Goal: Transaction & Acquisition: Purchase product/service

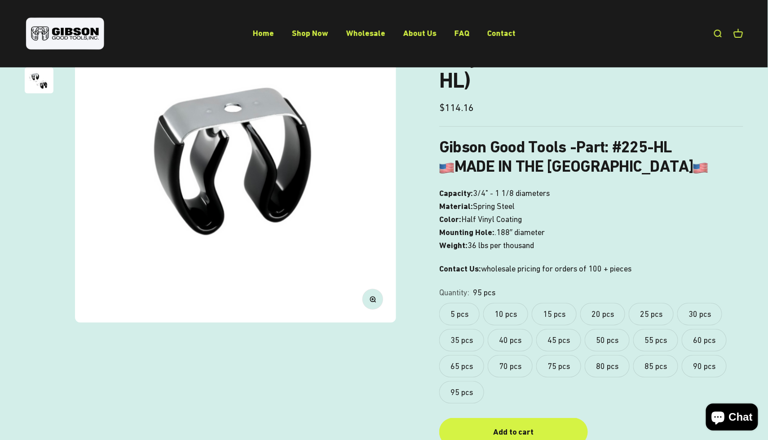
scroll to position [134, 0]
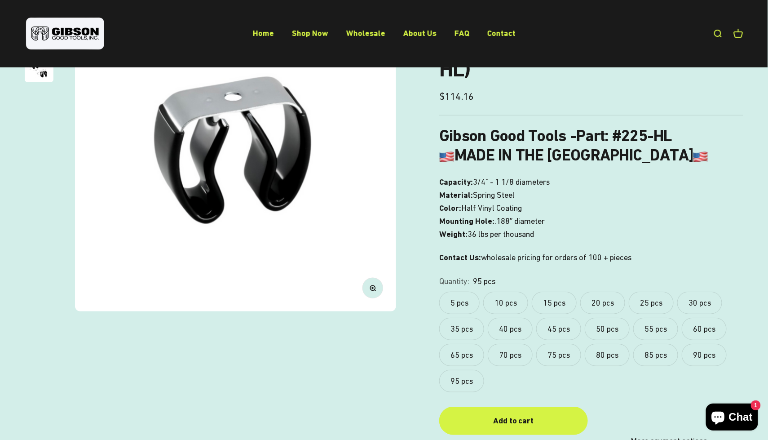
click at [466, 309] on label "5 pcs" at bounding box center [459, 303] width 40 height 22
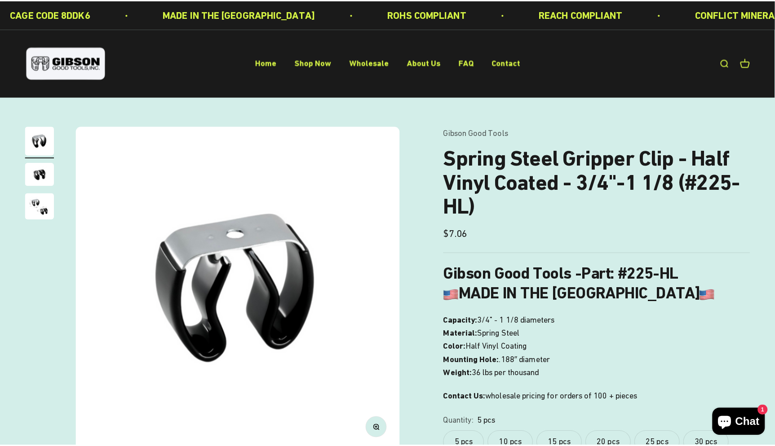
scroll to position [179, 0]
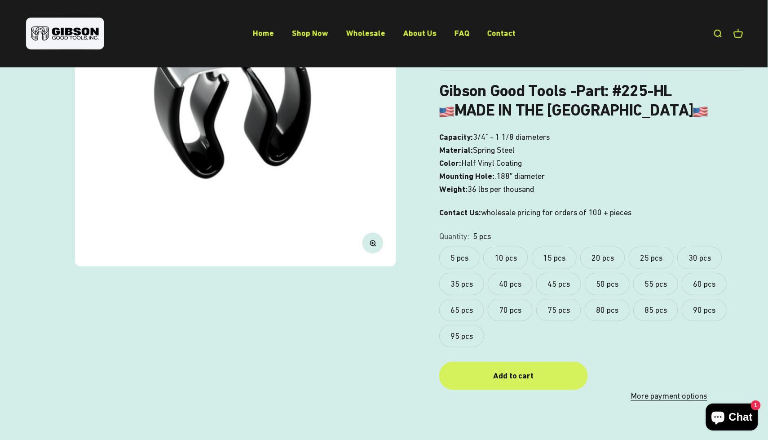
click at [562, 382] on div "Add to cart" at bounding box center [513, 375] width 112 height 13
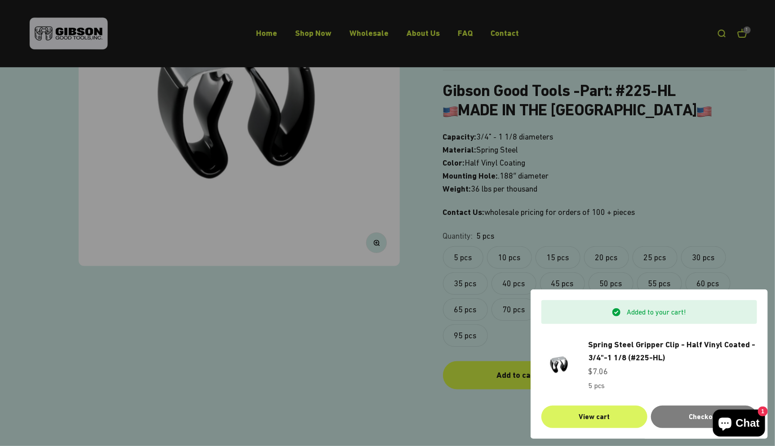
click at [600, 419] on link "View cart" at bounding box center [594, 417] width 106 height 22
